Goal: Task Accomplishment & Management: Manage account settings

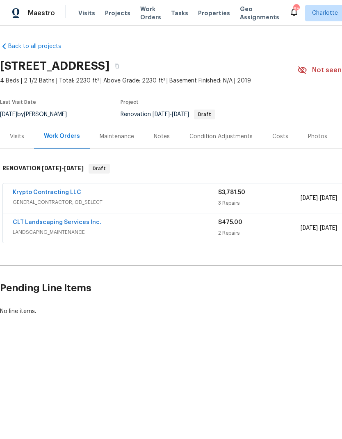
click at [25, 193] on link "Krypto Contracting LLC" at bounding box center [47, 193] width 69 height 6
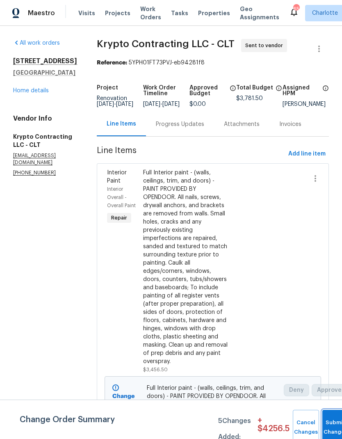
click at [332, 417] on button "Submit Changes" at bounding box center [336, 427] width 26 height 35
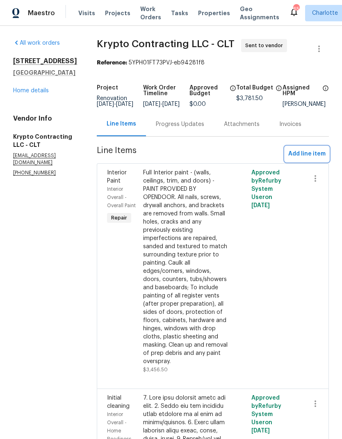
click at [315, 159] on span "Add line item" at bounding box center [307, 154] width 37 height 10
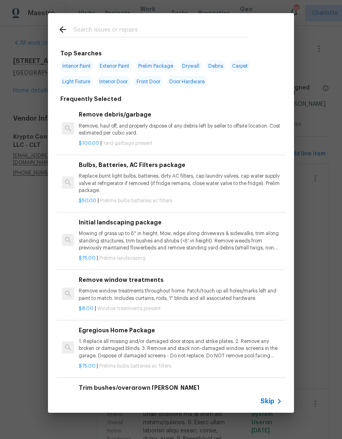
click at [71, 64] on span "Interior Paint" at bounding box center [76, 65] width 33 height 11
type input "Interior Paint"
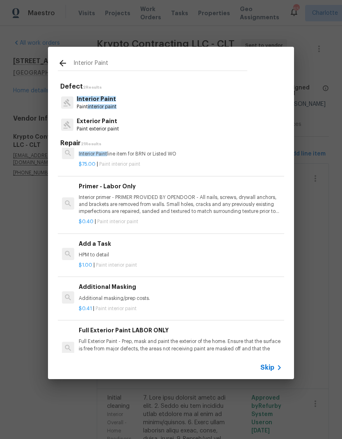
scroll to position [173, 0]
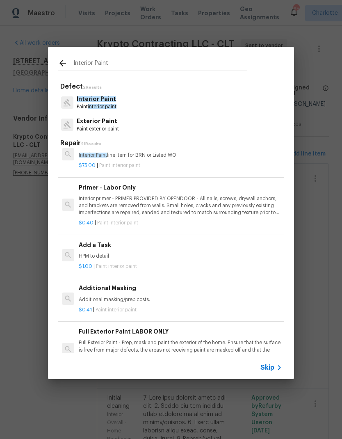
click at [235, 207] on p "Interior primer - PRIMER PROVIDED BY OPENDOOR - All nails, screws, drywall anch…" at bounding box center [181, 205] width 204 height 21
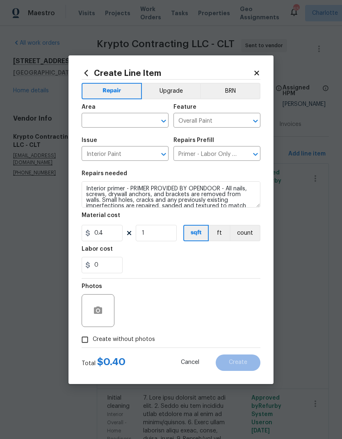
click at [94, 119] on input "text" at bounding box center [114, 121] width 64 height 13
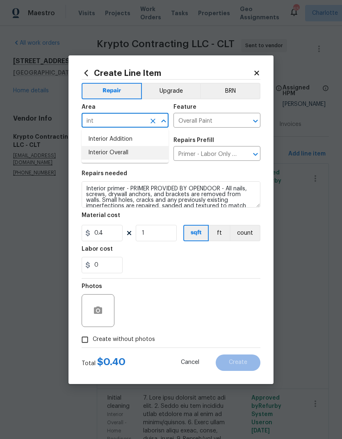
click at [91, 156] on li "Interior Overall" at bounding box center [125, 153] width 87 height 14
type input "Interior Overall"
click at [106, 240] on input "0.4" at bounding box center [102, 233] width 41 height 16
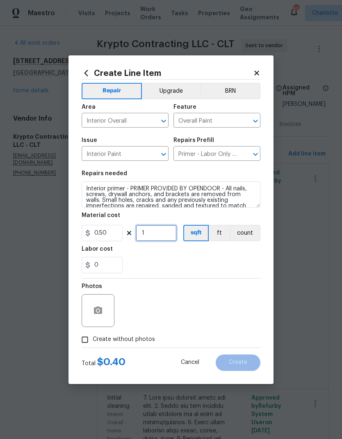
click at [175, 234] on input "1" at bounding box center [156, 233] width 41 height 16
type input "0.5"
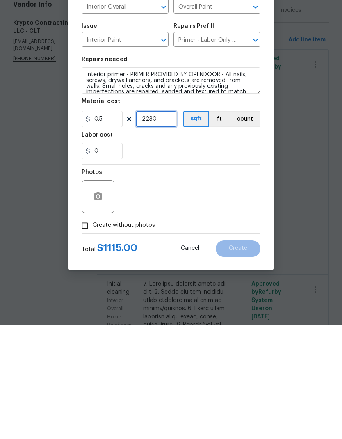
type input "2230"
click at [85, 332] on input "Create without photos" at bounding box center [85, 340] width 16 height 16
checkbox input "true"
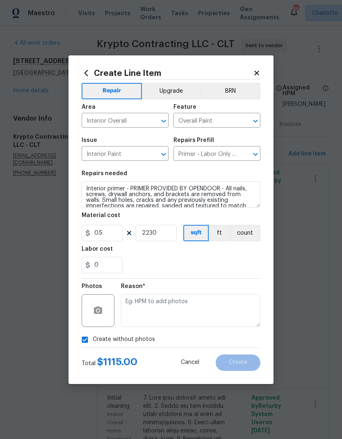
click at [205, 314] on textarea at bounding box center [191, 310] width 140 height 33
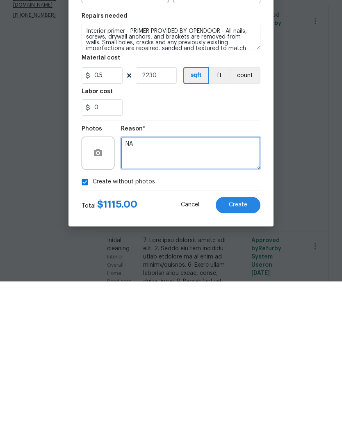
type textarea "NA"
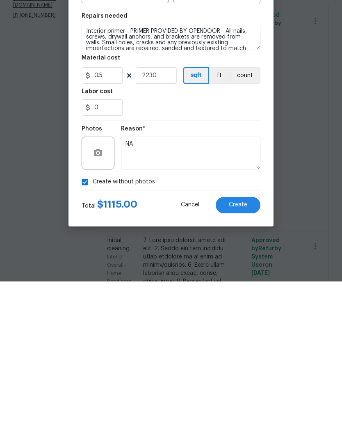
click at [248, 355] on button "Create" at bounding box center [238, 363] width 45 height 16
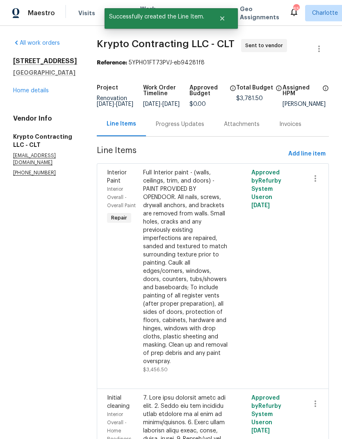
scroll to position [0, 0]
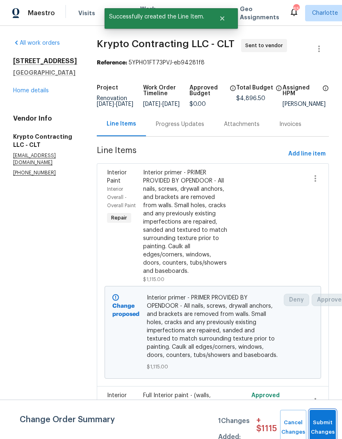
click at [323, 424] on button "Submit Changes" at bounding box center [323, 427] width 26 height 35
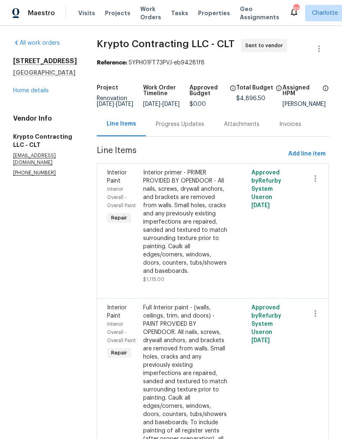
click at [48, 92] on link "Home details" at bounding box center [31, 91] width 36 height 6
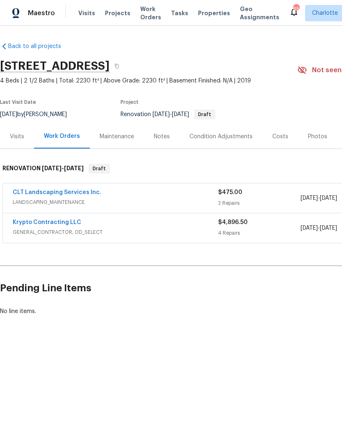
click at [20, 136] on div "Visits" at bounding box center [17, 137] width 14 height 8
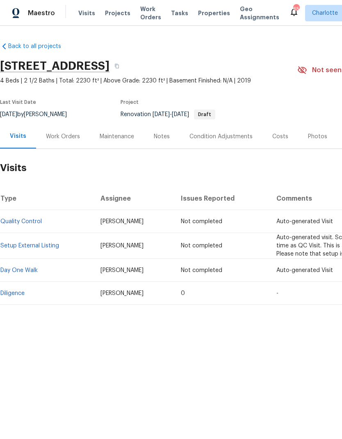
click at [58, 137] on div "Work Orders" at bounding box center [63, 137] width 34 height 8
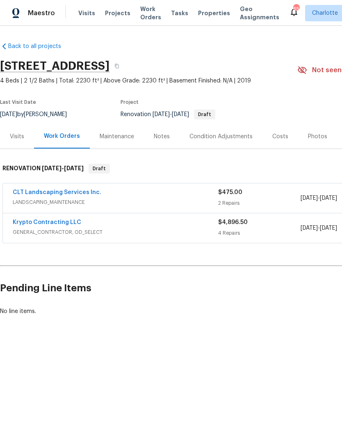
click at [79, 16] on span "Visits" at bounding box center [86, 13] width 17 height 8
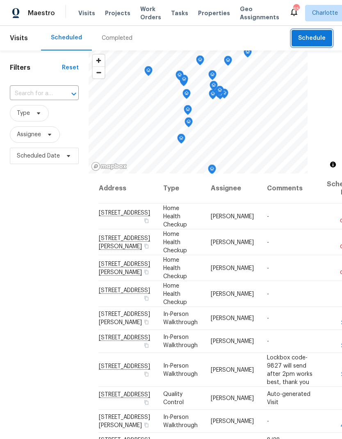
click at [321, 33] on span "Schedule" at bounding box center [312, 38] width 28 height 10
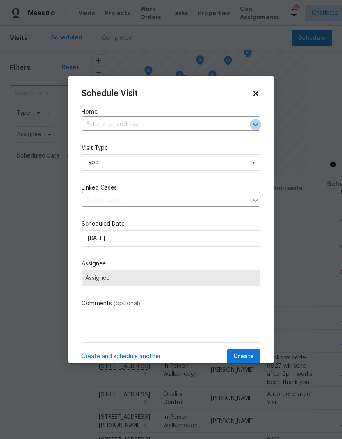
click at [261, 125] on button "Open" at bounding box center [255, 124] width 11 height 11
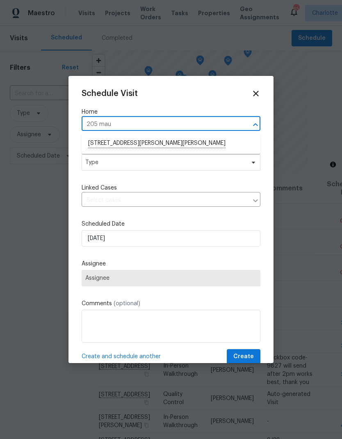
type input "205 ma"
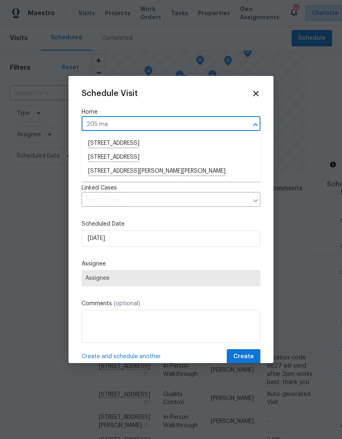
click at [175, 173] on li "[STREET_ADDRESS][PERSON_NAME][PERSON_NAME]" at bounding box center [171, 172] width 179 height 14
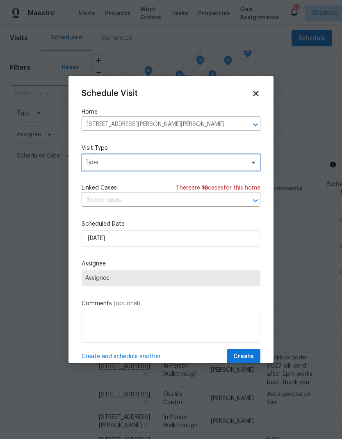
click at [254, 164] on icon at bounding box center [253, 163] width 3 height 2
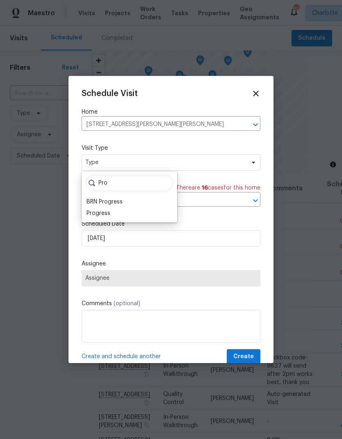
type input "Pro"
click at [93, 216] on div "Progress" at bounding box center [99, 213] width 24 height 8
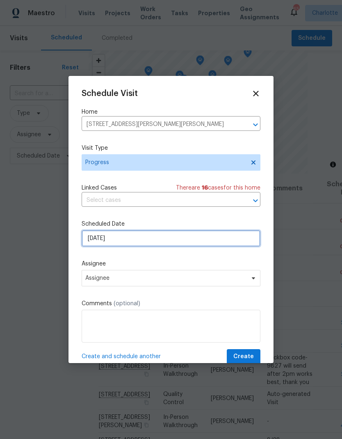
click at [209, 239] on input "8/27/2025" at bounding box center [171, 238] width 179 height 16
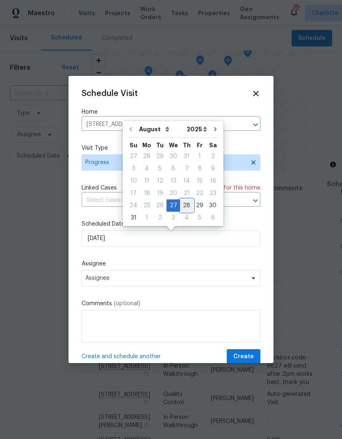
click at [185, 204] on div "28" at bounding box center [186, 205] width 13 height 11
type input "8/28/2025"
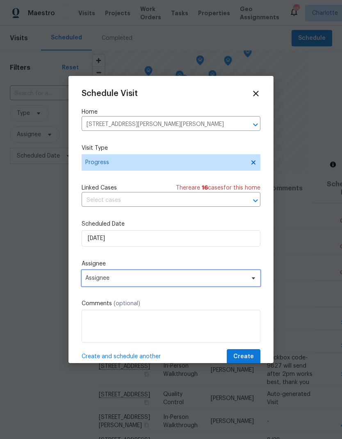
click at [254, 279] on icon at bounding box center [253, 278] width 7 height 7
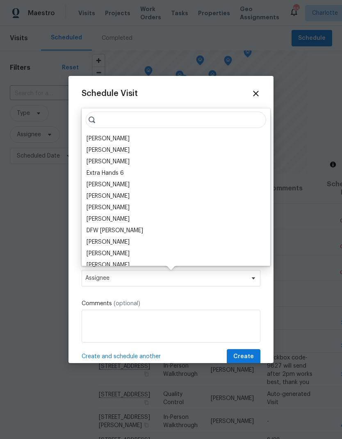
click at [93, 140] on div "[PERSON_NAME]" at bounding box center [108, 139] width 43 height 8
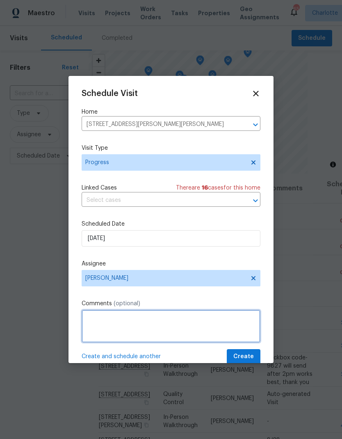
click at [229, 321] on textarea at bounding box center [171, 326] width 179 height 33
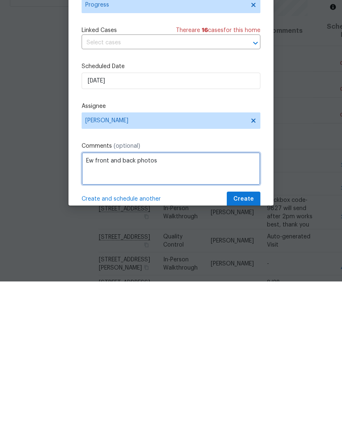
click at [92, 310] on textarea "Ew front and back photos" at bounding box center [171, 326] width 179 height 33
type textarea "New front and back photos"
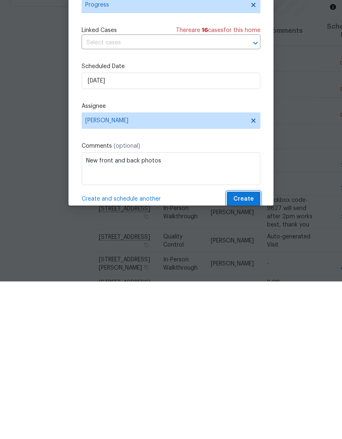
click at [254, 349] on button "Create" at bounding box center [244, 356] width 34 height 15
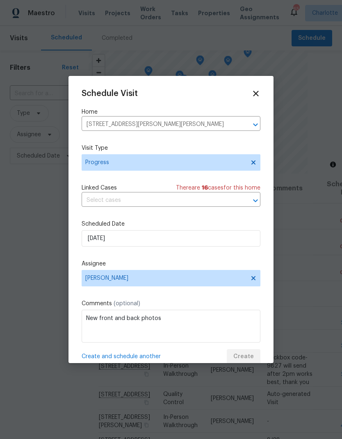
scroll to position [0, 0]
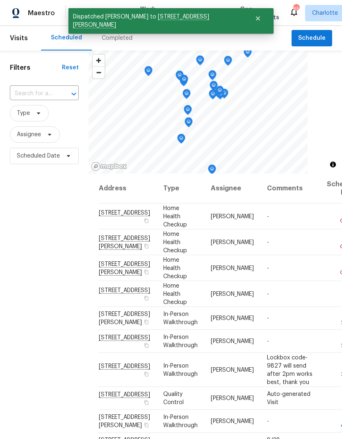
click at [45, 252] on div "Filters Reset ​ Type Assignee Scheduled Date" at bounding box center [44, 287] width 89 height 475
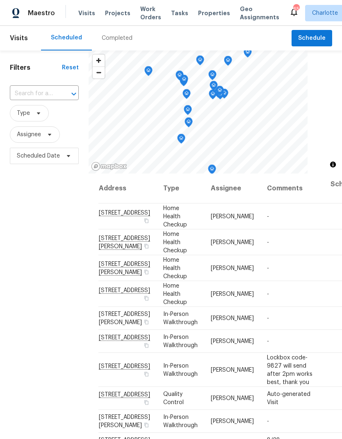
click at [108, 12] on span "Projects" at bounding box center [117, 13] width 25 height 8
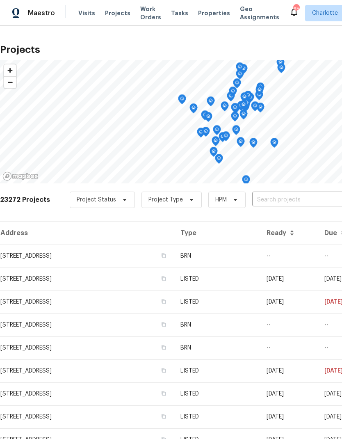
click at [299, 200] on input "text" at bounding box center [299, 200] width 94 height 13
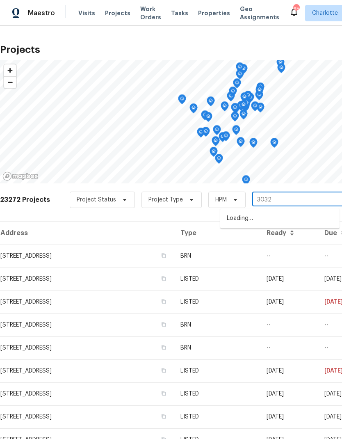
type input "3032"
click at [277, 254] on li "3032 Green Apple Dr, Dallas, NC 28034" at bounding box center [279, 247] width 119 height 14
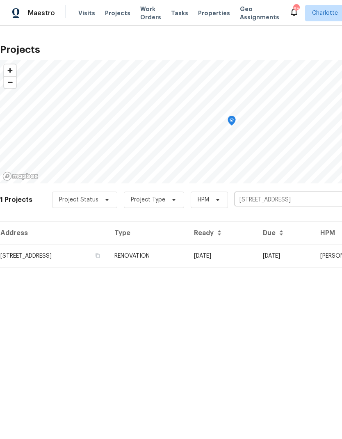
click at [257, 257] on td "08/29/25" at bounding box center [222, 256] width 69 height 23
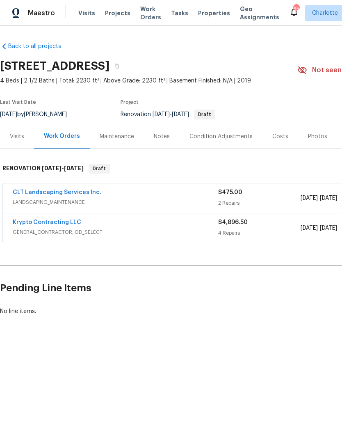
click at [105, 22] on div "Maestro Visits Projects Work Orders Tasks Properties Geo Assignments 65 Charlot…" at bounding box center [171, 13] width 342 height 26
click at [105, 17] on span "Projects" at bounding box center [117, 13] width 25 height 8
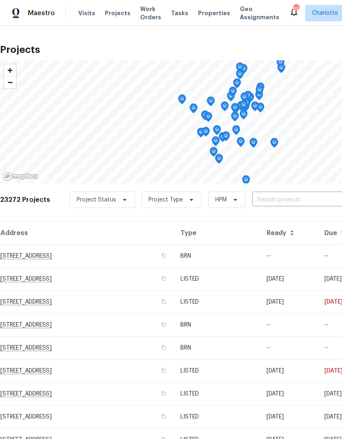
click at [282, 200] on input "text" at bounding box center [299, 200] width 94 height 13
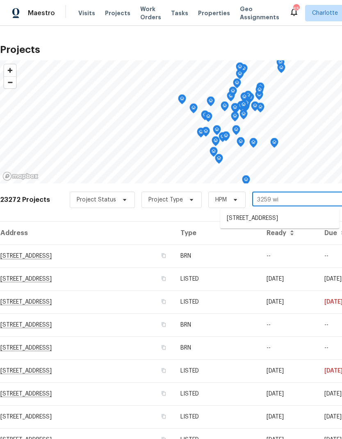
type input "3259 win"
click at [313, 220] on li "3259 Winesap Dr, Dallas, NC 28034" at bounding box center [279, 219] width 119 height 14
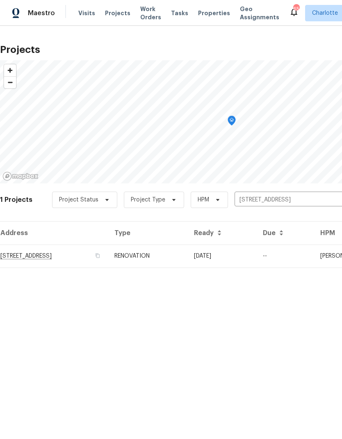
click at [54, 258] on td "3259 Winesap Dr, Dallas, NC 28034" at bounding box center [54, 256] width 108 height 23
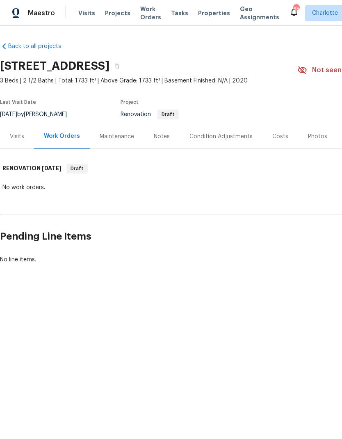
click at [282, 130] on div "Costs" at bounding box center [281, 136] width 36 height 24
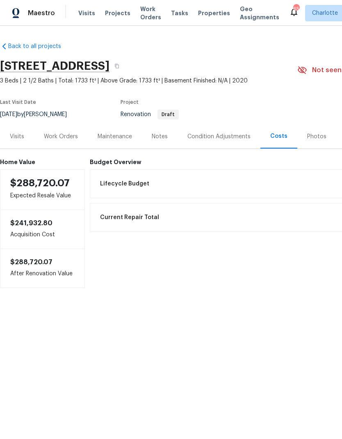
click at [233, 135] on div "Condition Adjustments" at bounding box center [219, 137] width 63 height 8
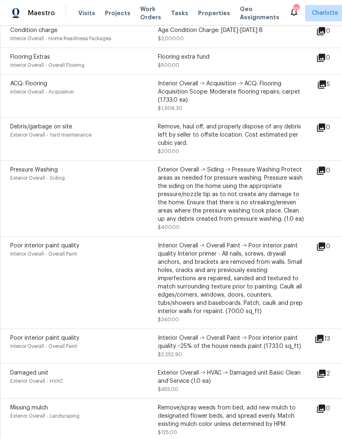
scroll to position [333, 0]
click at [324, 344] on icon at bounding box center [320, 339] width 8 height 8
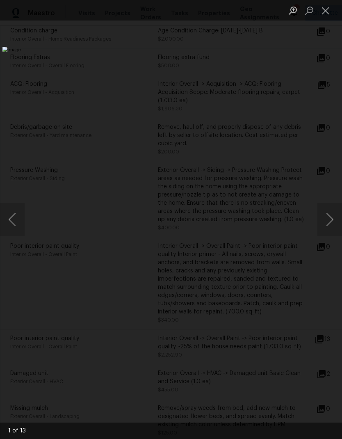
click at [333, 225] on button "Next image" at bounding box center [330, 219] width 25 height 33
click at [331, 226] on button "Next image" at bounding box center [330, 219] width 25 height 33
click at [332, 226] on button "Next image" at bounding box center [330, 219] width 25 height 33
click at [330, 228] on button "Next image" at bounding box center [330, 219] width 25 height 33
click at [330, 227] on button "Next image" at bounding box center [330, 219] width 25 height 33
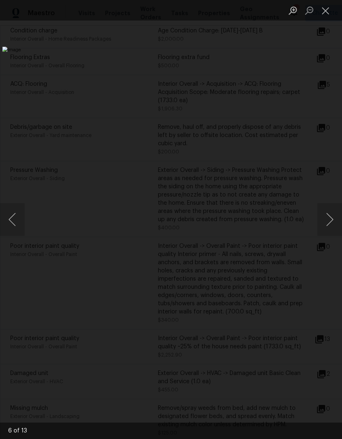
click at [330, 228] on button "Next image" at bounding box center [330, 219] width 25 height 33
click at [15, 219] on button "Previous image" at bounding box center [12, 219] width 25 height 33
click at [333, 224] on button "Next image" at bounding box center [330, 219] width 25 height 33
click at [331, 229] on button "Next image" at bounding box center [330, 219] width 25 height 33
click at [333, 220] on button "Next image" at bounding box center [330, 219] width 25 height 33
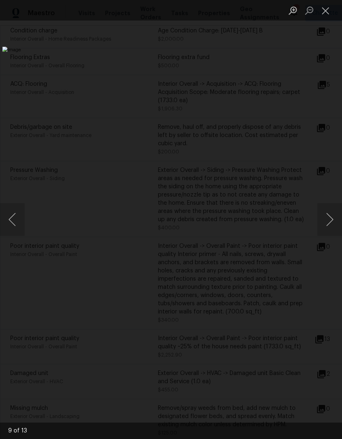
click at [10, 223] on button "Previous image" at bounding box center [12, 219] width 25 height 33
click at [333, 218] on button "Next image" at bounding box center [330, 219] width 25 height 33
click at [332, 221] on button "Next image" at bounding box center [330, 219] width 25 height 33
click at [331, 224] on button "Next image" at bounding box center [330, 219] width 25 height 33
click at [330, 228] on button "Next image" at bounding box center [330, 219] width 25 height 33
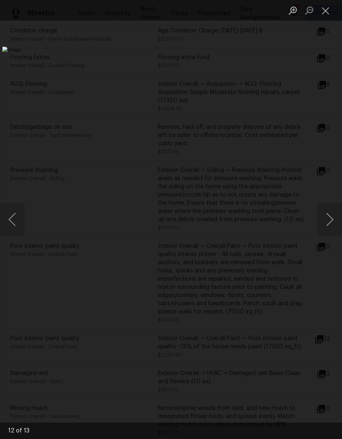
click at [331, 11] on button "Close lightbox" at bounding box center [326, 10] width 16 height 14
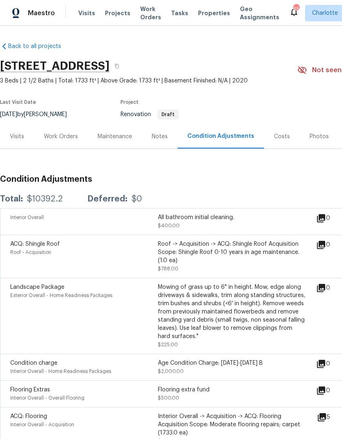
scroll to position [0, 0]
click at [14, 136] on div "Visits" at bounding box center [17, 137] width 14 height 8
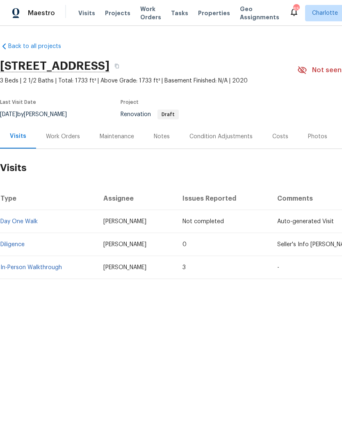
click at [133, 13] on div "Visits Projects Work Orders Tasks Properties Geo Assignments" at bounding box center [183, 13] width 211 height 16
click at [140, 17] on span "Work Orders" at bounding box center [150, 13] width 21 height 16
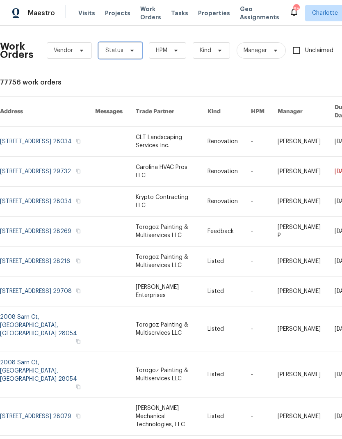
click at [111, 53] on span "Status" at bounding box center [114, 50] width 18 height 8
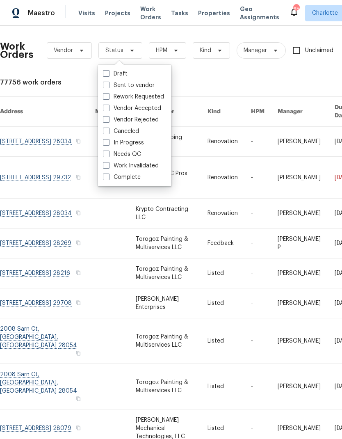
click at [130, 157] on label "Needs QC" at bounding box center [122, 154] width 38 height 8
click at [108, 156] on input "Needs QC" at bounding box center [105, 152] width 5 height 5
checkbox input "true"
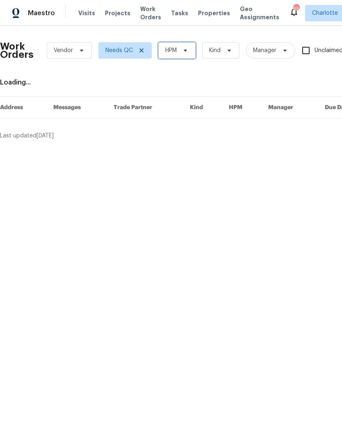
click at [186, 52] on icon at bounding box center [185, 50] width 7 height 7
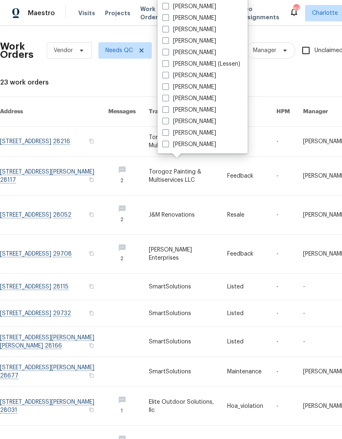
scroll to position [102, 0]
click at [188, 123] on label "[PERSON_NAME]" at bounding box center [190, 121] width 54 height 8
click at [168, 123] on input "[PERSON_NAME]" at bounding box center [165, 119] width 5 height 5
checkbox input "true"
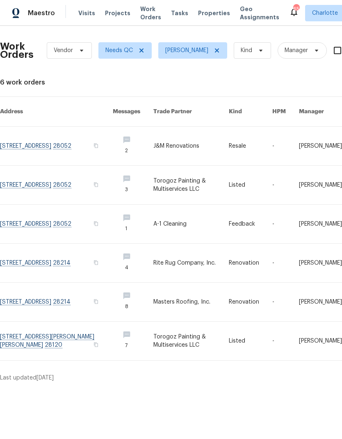
click at [182, 185] on link at bounding box center [192, 185] width 76 height 39
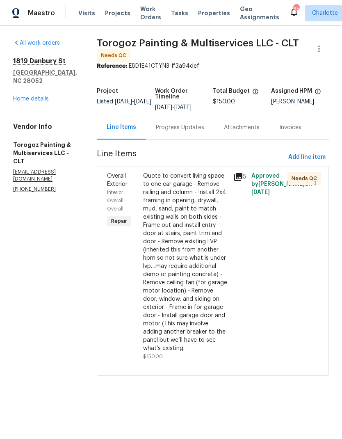
click at [203, 290] on div "Quote to convert living space to one car garage - Remove railing and column - I…" at bounding box center [185, 262] width 85 height 181
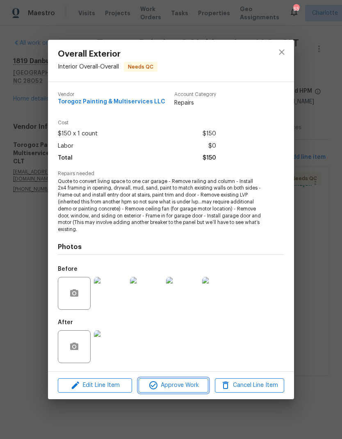
click at [182, 392] on button "Approve Work" at bounding box center [173, 385] width 69 height 14
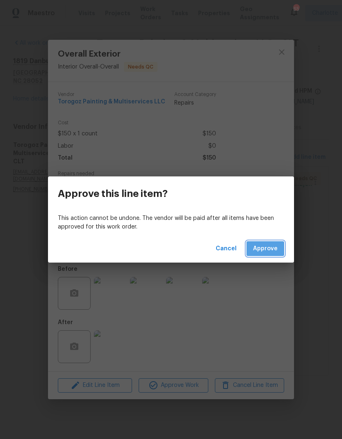
click at [272, 247] on span "Approve" at bounding box center [265, 249] width 25 height 10
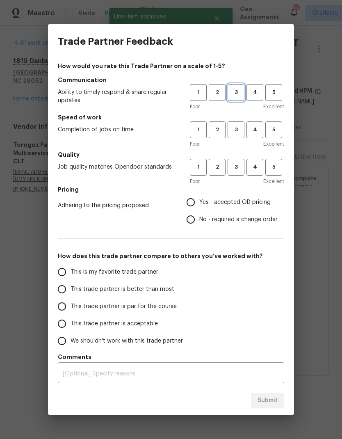
click at [241, 92] on span "3" at bounding box center [236, 92] width 15 height 9
click at [239, 131] on span "3" at bounding box center [236, 129] width 15 height 9
click at [241, 169] on span "3" at bounding box center [236, 167] width 15 height 9
click at [192, 207] on input "Yes - accepted OD pricing" at bounding box center [190, 202] width 17 height 17
radio input "true"
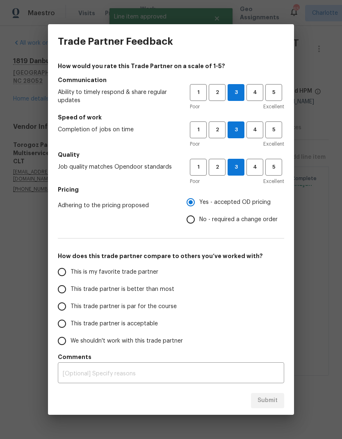
click at [159, 292] on span "This trade partner is better than most" at bounding box center [123, 289] width 104 height 9
click at [71, 292] on input "This trade partner is better than most" at bounding box center [61, 289] width 17 height 17
click at [274, 404] on span "Submit" at bounding box center [268, 401] width 20 height 10
radio input "true"
radio input "false"
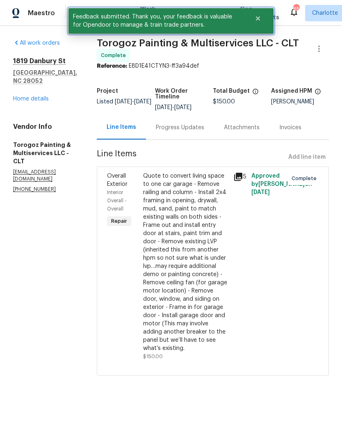
click at [264, 15] on button "Close" at bounding box center [258, 18] width 27 height 16
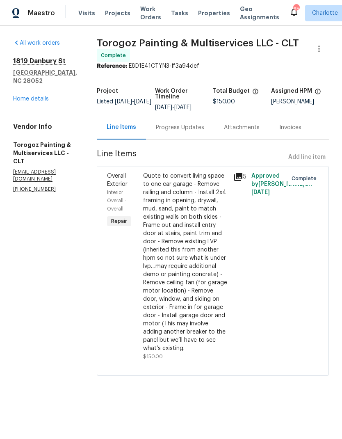
click at [147, 7] on span "Work Orders" at bounding box center [150, 13] width 21 height 16
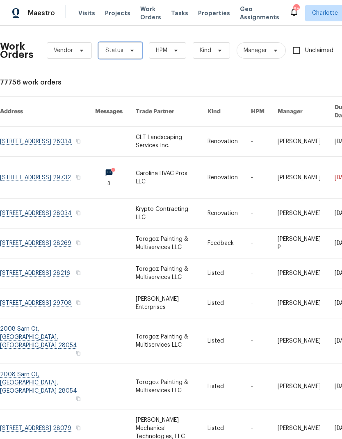
click at [133, 50] on icon at bounding box center [132, 50] width 7 height 7
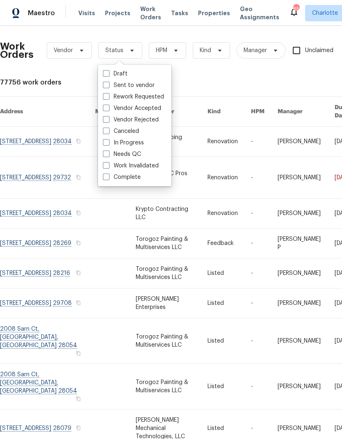
click at [138, 154] on label "Needs QC" at bounding box center [122, 154] width 38 height 8
click at [108, 154] on input "Needs QC" at bounding box center [105, 152] width 5 height 5
checkbox input "true"
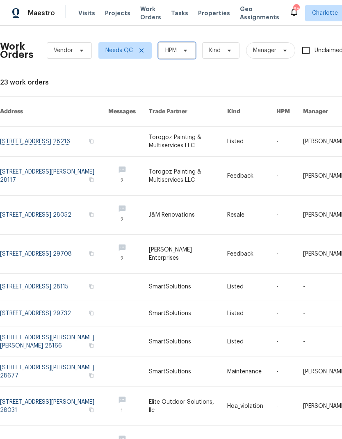
click at [189, 50] on span "HPM" at bounding box center [176, 50] width 37 height 16
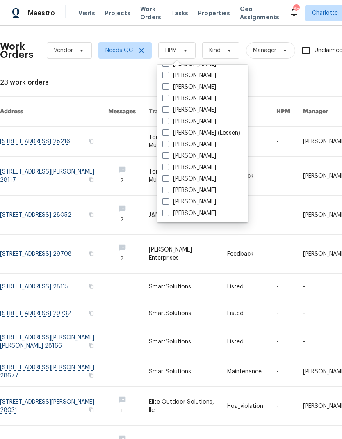
scroll to position [102, 0]
click at [192, 187] on label "[PERSON_NAME]" at bounding box center [190, 190] width 54 height 8
click at [168, 187] on input "[PERSON_NAME]" at bounding box center [165, 188] width 5 height 5
checkbox input "true"
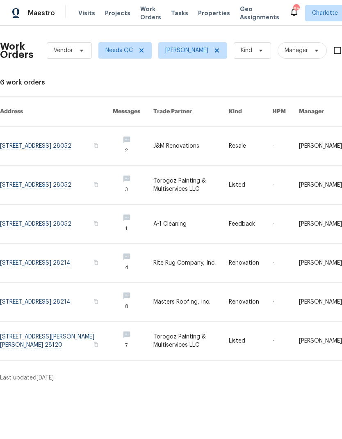
click at [179, 338] on link at bounding box center [192, 341] width 76 height 39
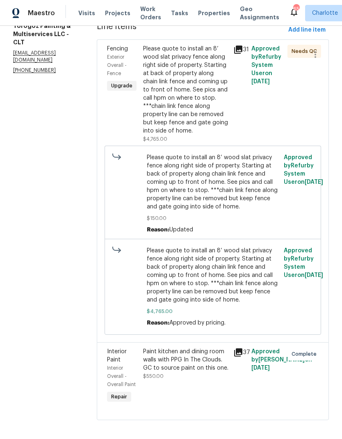
scroll to position [131, 0]
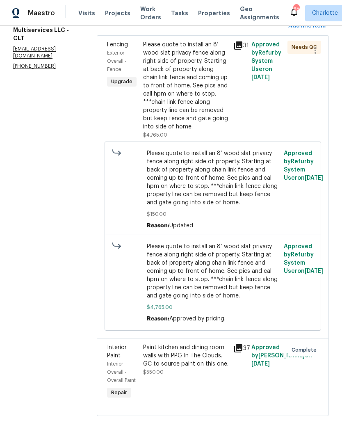
click at [197, 112] on div "Please quote to install an 8’ wood slat privacy fence along right side of prope…" at bounding box center [185, 86] width 85 height 90
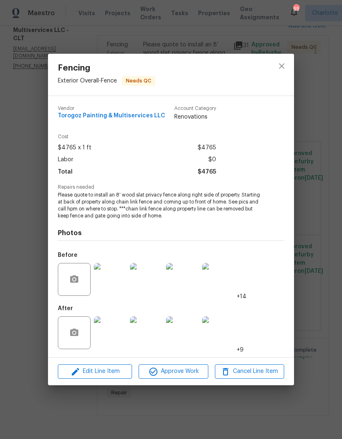
click at [117, 332] on img at bounding box center [110, 332] width 33 height 33
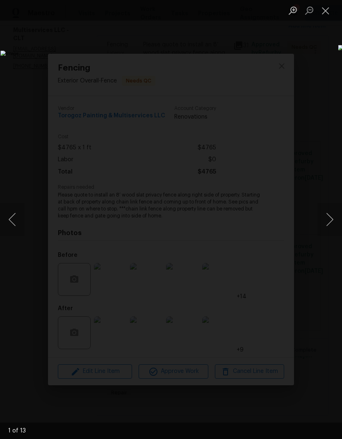
click at [329, 220] on button "Next image" at bounding box center [330, 219] width 25 height 33
click at [331, 224] on button "Next image" at bounding box center [330, 219] width 25 height 33
click at [333, 227] on button "Next image" at bounding box center [330, 219] width 25 height 33
click at [333, 225] on button "Next image" at bounding box center [330, 219] width 25 height 33
click at [332, 224] on button "Next image" at bounding box center [330, 219] width 25 height 33
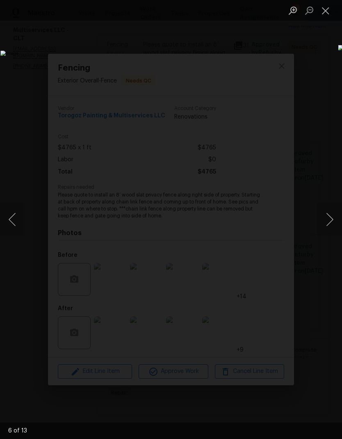
click at [329, 225] on button "Next image" at bounding box center [330, 219] width 25 height 33
click at [329, 227] on button "Next image" at bounding box center [330, 219] width 25 height 33
click at [333, 213] on button "Next image" at bounding box center [330, 219] width 25 height 33
click at [331, 212] on button "Next image" at bounding box center [330, 219] width 25 height 33
click at [332, 209] on button "Next image" at bounding box center [330, 219] width 25 height 33
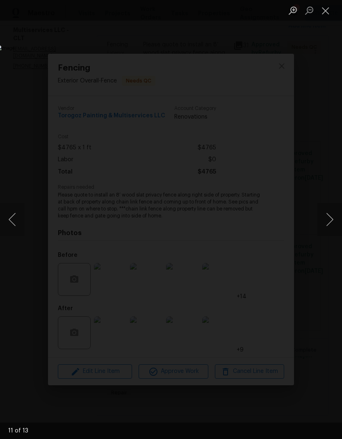
click at [333, 214] on button "Next image" at bounding box center [330, 219] width 25 height 33
click at [17, 220] on button "Previous image" at bounding box center [12, 219] width 25 height 33
click at [328, 9] on button "Close lightbox" at bounding box center [326, 10] width 16 height 14
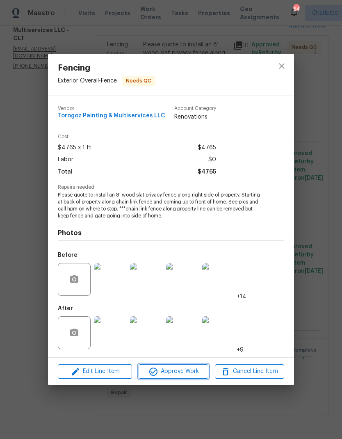
click at [179, 372] on span "Approve Work" at bounding box center [173, 372] width 64 height 10
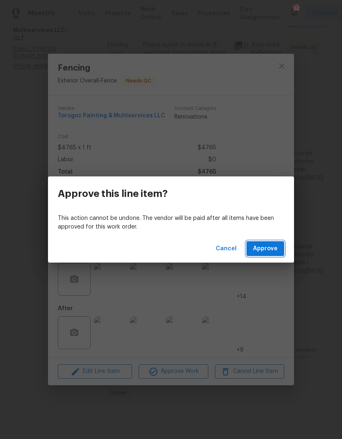
click at [266, 251] on span "Approve" at bounding box center [265, 249] width 25 height 10
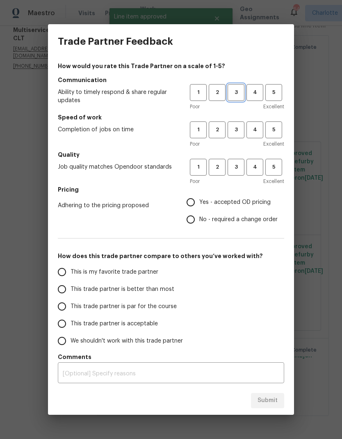
click at [240, 87] on button "3" at bounding box center [236, 92] width 17 height 17
click at [238, 128] on span "3" at bounding box center [236, 129] width 15 height 9
click at [239, 169] on span "3" at bounding box center [236, 167] width 15 height 9
click at [194, 202] on input "Yes - accepted OD pricing" at bounding box center [190, 202] width 17 height 17
radio input "true"
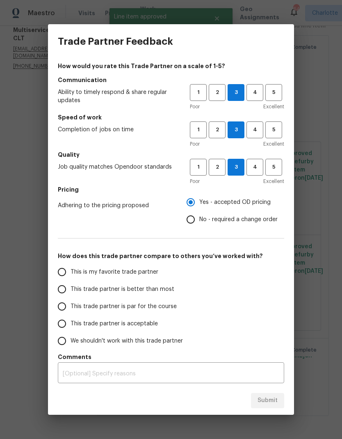
click at [150, 294] on span "This trade partner is better than most" at bounding box center [123, 289] width 104 height 9
click at [71, 294] on input "This trade partner is better than most" at bounding box center [61, 289] width 17 height 17
click at [268, 401] on span "Submit" at bounding box center [268, 401] width 20 height 10
radio input "true"
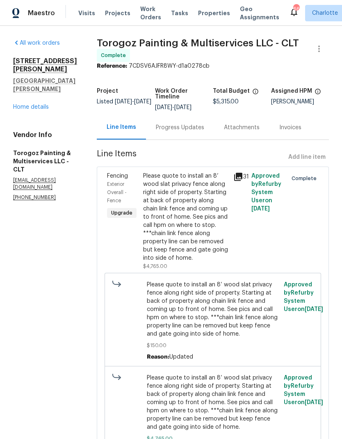
click at [47, 104] on link "Home details" at bounding box center [31, 107] width 36 height 6
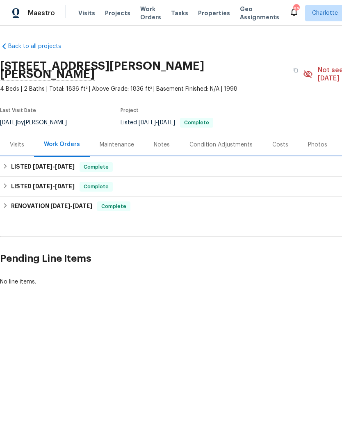
click at [12, 162] on h6 "LISTED [DATE] - [DATE]" at bounding box center [43, 167] width 64 height 10
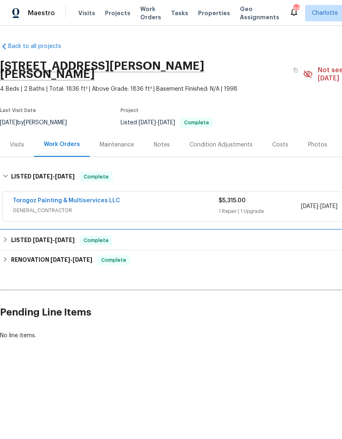
click at [8, 237] on icon at bounding box center [5, 240] width 6 height 6
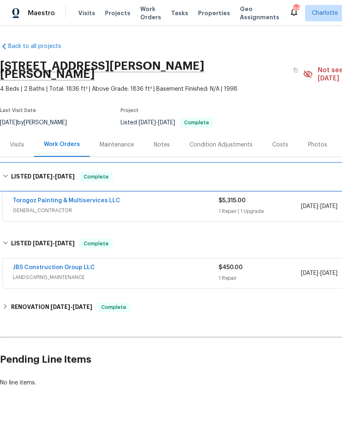
click at [10, 164] on div "LISTED [DATE] - [DATE] Complete" at bounding box center [232, 177] width 464 height 26
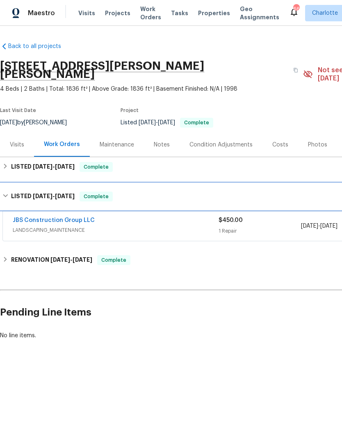
click at [11, 183] on div "LISTED [DATE] - [DATE] Complete" at bounding box center [232, 196] width 464 height 26
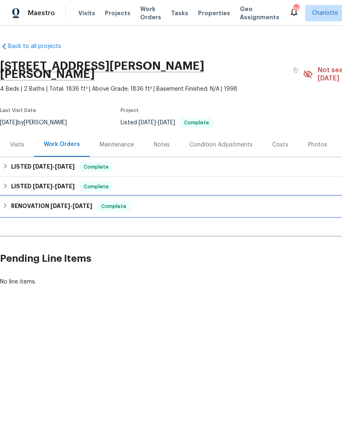
click at [9, 203] on div "RENOVATION [DATE] - [DATE] Complete" at bounding box center [232, 207] width 464 height 20
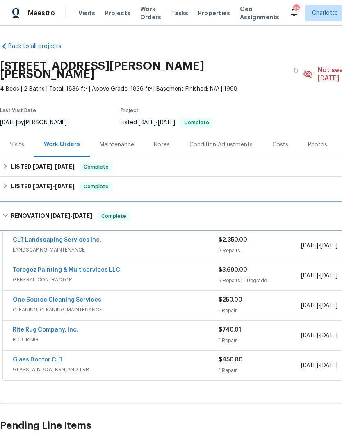
click at [9, 211] on div "RENOVATION [DATE] - [DATE] Complete" at bounding box center [231, 216] width 459 height 10
